Goal: Transaction & Acquisition: Purchase product/service

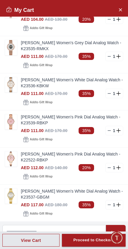
scroll to position [165, 0]
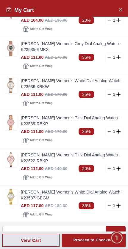
click at [11, 195] on img at bounding box center [11, 196] width 12 height 15
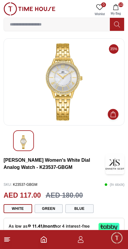
click at [117, 5] on icon "button" at bounding box center [116, 7] width 6 height 6
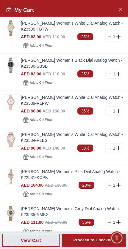
click at [12, 176] on img at bounding box center [11, 176] width 12 height 15
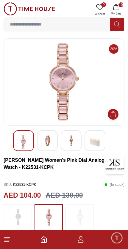
click at [86, 216] on img at bounding box center [79, 217] width 15 height 20
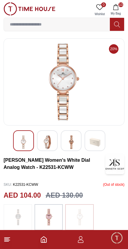
click at [117, 6] on icon "button" at bounding box center [115, 7] width 5 height 6
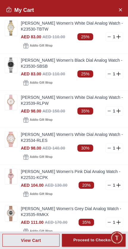
click at [14, 141] on img at bounding box center [11, 139] width 12 height 15
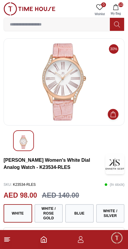
click at [116, 10] on icon "button" at bounding box center [115, 7] width 5 height 6
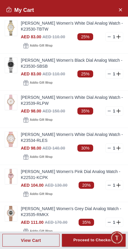
click at [13, 106] on img at bounding box center [11, 102] width 12 height 15
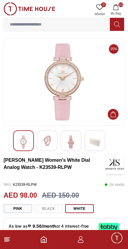
click at [69, 142] on img at bounding box center [71, 142] width 11 height 14
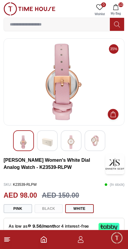
click at [48, 146] on img at bounding box center [47, 142] width 11 height 14
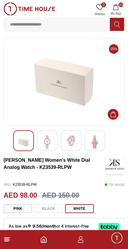
click at [99, 145] on img at bounding box center [94, 142] width 11 height 14
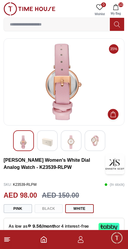
click at [121, 9] on button "10 My Bag" at bounding box center [115, 9] width 17 height 15
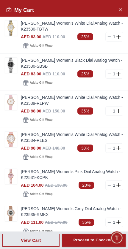
click at [15, 27] on img at bounding box center [11, 27] width 12 height 15
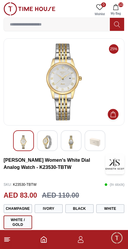
click at [52, 143] on img at bounding box center [47, 142] width 11 height 14
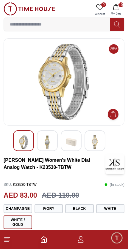
click at [74, 144] on img at bounding box center [71, 142] width 11 height 14
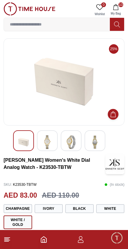
click at [91, 144] on img at bounding box center [94, 142] width 11 height 14
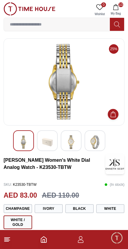
click at [75, 138] on img at bounding box center [71, 142] width 11 height 14
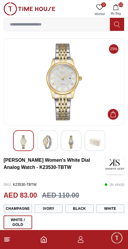
click at [52, 144] on img at bounding box center [47, 142] width 11 height 14
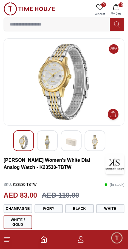
click at [117, 10] on icon "button" at bounding box center [115, 7] width 5 height 6
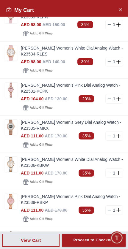
scroll to position [87, 0]
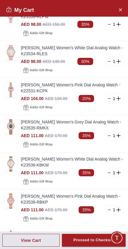
click at [12, 203] on img at bounding box center [11, 201] width 12 height 15
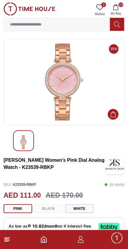
click at [121, 7] on span "10" at bounding box center [120, 4] width 5 height 5
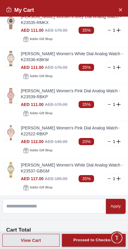
scroll to position [191, 0]
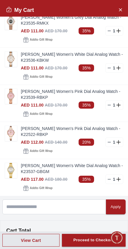
click at [9, 58] on img at bounding box center [11, 59] width 12 height 15
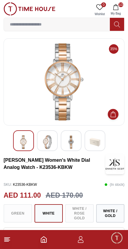
click at [52, 140] on img at bounding box center [47, 142] width 11 height 14
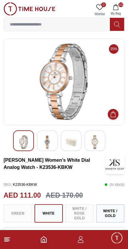
click at [28, 143] on img at bounding box center [23, 142] width 11 height 14
click at [27, 143] on img at bounding box center [23, 142] width 11 height 14
click at [26, 140] on img at bounding box center [23, 142] width 11 height 14
click at [57, 147] on div at bounding box center [47, 140] width 21 height 21
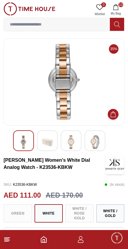
click at [28, 143] on img at bounding box center [23, 142] width 11 height 14
click at [75, 143] on img at bounding box center [71, 142] width 11 height 14
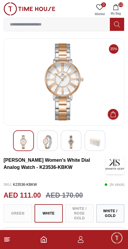
click at [27, 137] on img at bounding box center [23, 142] width 11 height 14
click at [25, 141] on img at bounding box center [23, 142] width 11 height 14
click at [74, 143] on img at bounding box center [71, 142] width 11 height 14
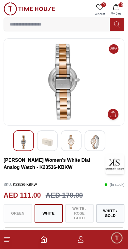
click at [50, 145] on img at bounding box center [47, 142] width 11 height 14
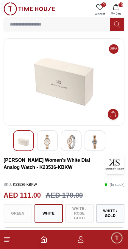
click at [96, 139] on img at bounding box center [94, 142] width 11 height 14
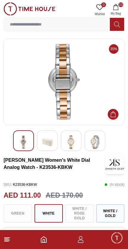
click at [72, 141] on img at bounding box center [71, 142] width 11 height 14
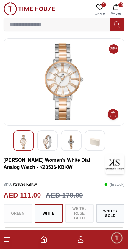
click at [122, 10] on button "10 My Bag" at bounding box center [115, 9] width 17 height 15
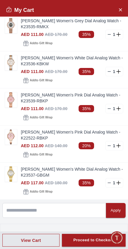
scroll to position [180, 0]
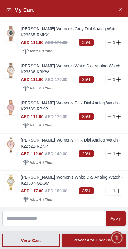
click at [16, 143] on img at bounding box center [11, 144] width 12 height 15
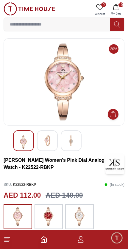
click at [52, 139] on img at bounding box center [47, 140] width 11 height 11
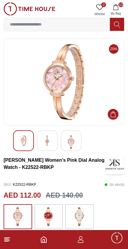
click at [119, 7] on button "10 My Bag" at bounding box center [115, 9] width 17 height 15
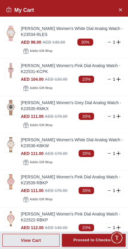
scroll to position [105, 0]
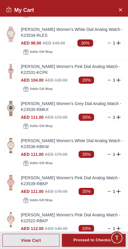
click at [9, 105] on img at bounding box center [11, 108] width 12 height 15
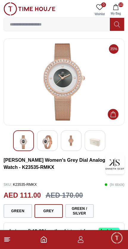
click at [50, 143] on img at bounding box center [47, 142] width 11 height 14
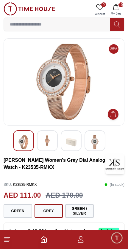
click at [121, 8] on button "10 My Bag" at bounding box center [115, 9] width 17 height 15
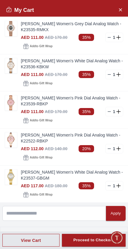
scroll to position [184, 0]
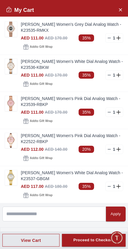
click at [9, 103] on img at bounding box center [11, 103] width 12 height 15
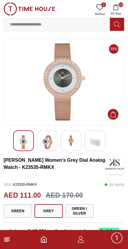
click at [50, 142] on img at bounding box center [47, 142] width 11 height 14
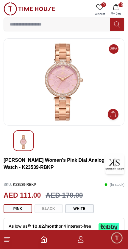
click at [121, 7] on button "10 My Bag" at bounding box center [115, 9] width 17 height 15
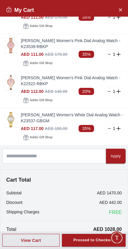
scroll to position [243, 0]
